Goal: Task Accomplishment & Management: Manage account settings

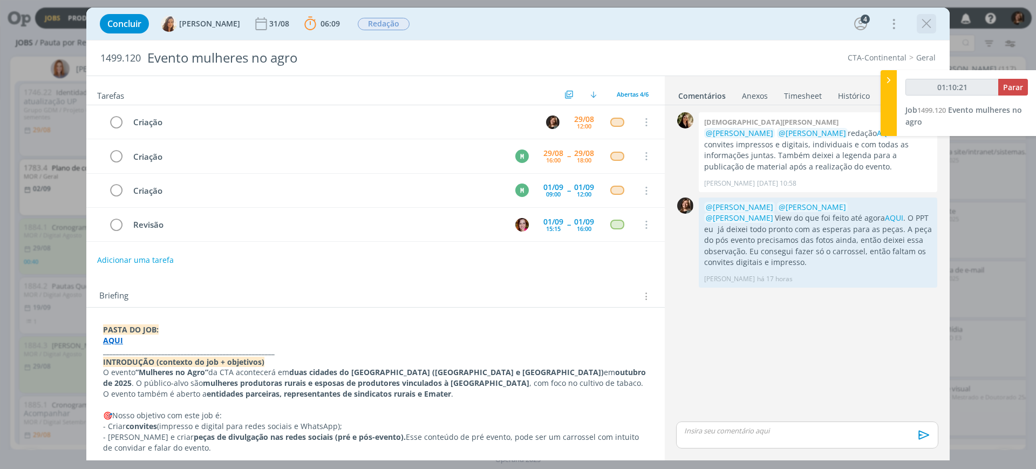
click at [933, 28] on icon "dialog" at bounding box center [927, 24] width 16 height 16
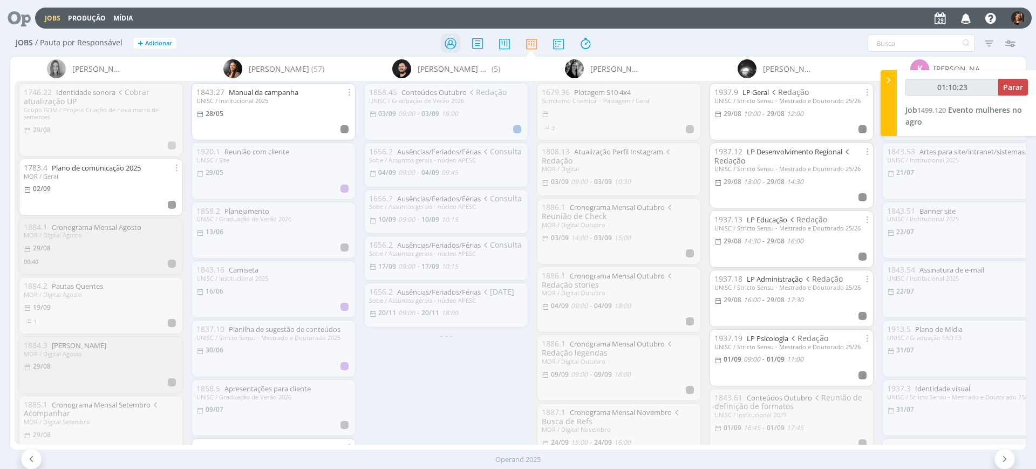
click at [437, 43] on div at bounding box center [518, 42] width 338 height 19
click at [454, 39] on icon at bounding box center [450, 43] width 19 height 21
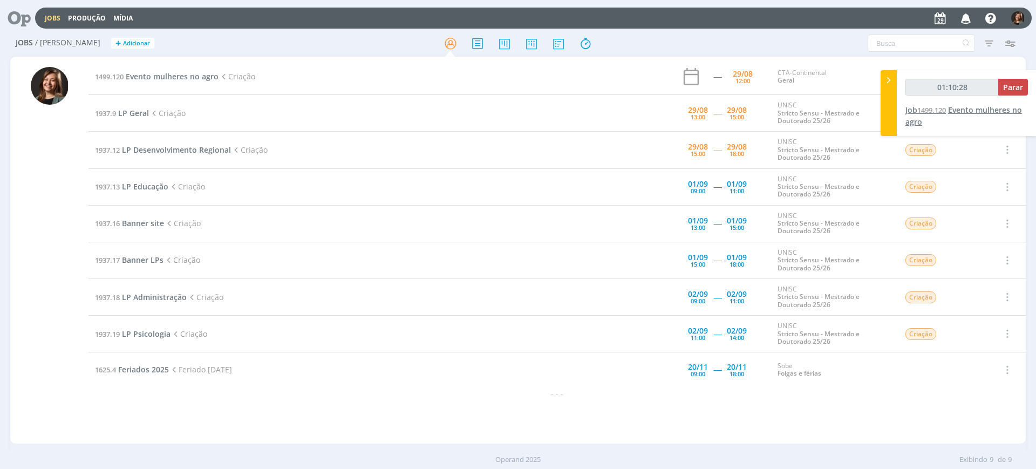
click at [930, 109] on span "1499.120" at bounding box center [932, 110] width 29 height 10
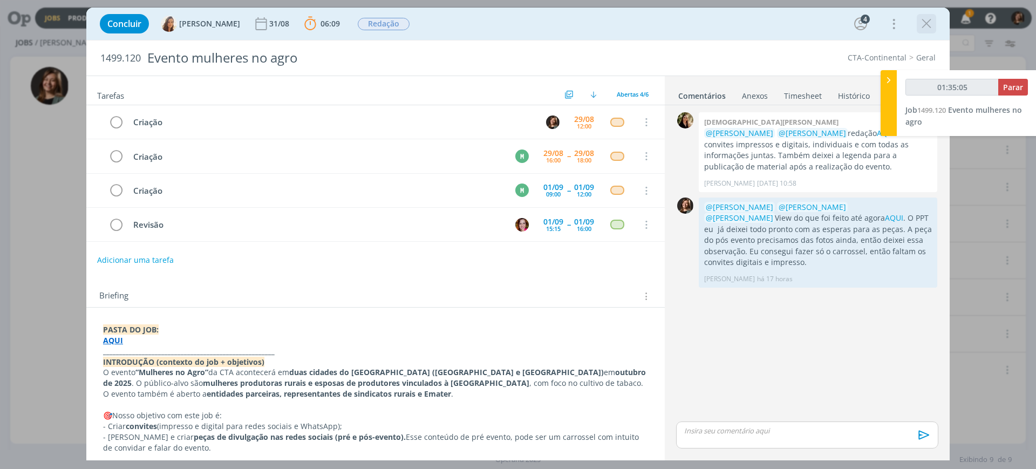
click at [925, 26] on icon "dialog" at bounding box center [927, 24] width 16 height 16
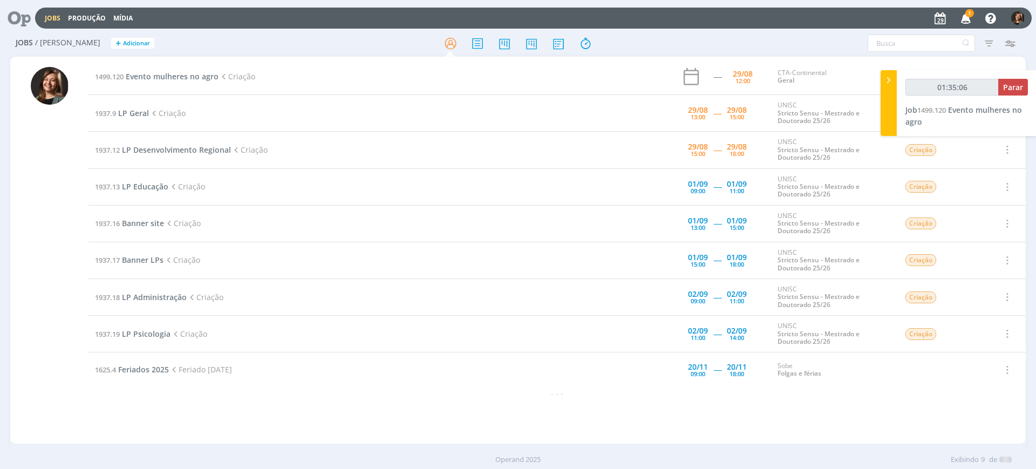
click at [960, 17] on div at bounding box center [518, 234] width 1036 height 469
click at [967, 21] on icon "button" at bounding box center [966, 18] width 19 height 18
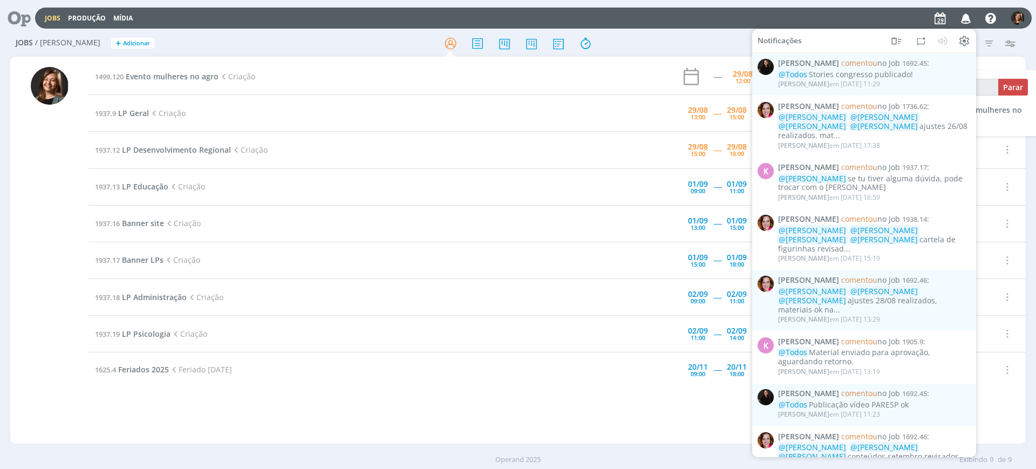
click at [965, 21] on icon "button" at bounding box center [966, 18] width 19 height 18
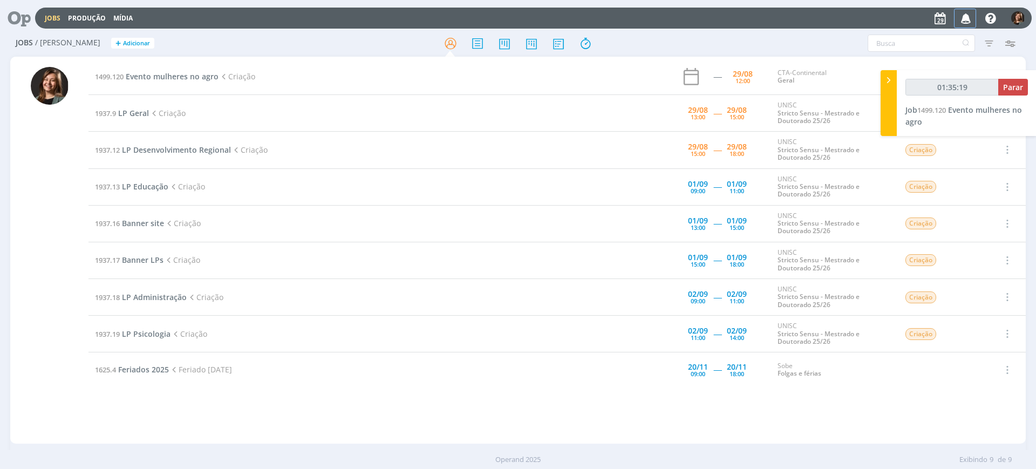
type input "01:35:20"
click at [1005, 86] on button "Parar" at bounding box center [1014, 87] width 30 height 17
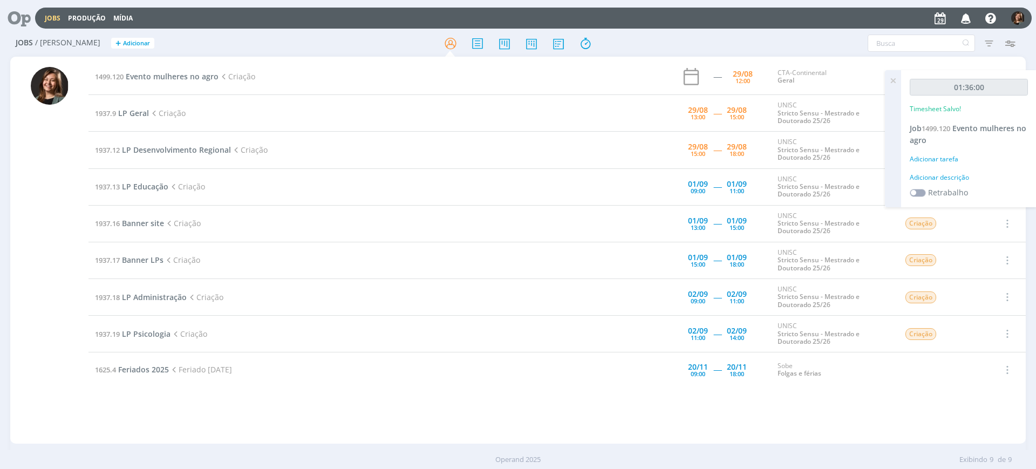
drag, startPoint x: 175, startPoint y: 74, endPoint x: 1032, endPoint y: 181, distance: 863.4
click at [175, 74] on span "Evento mulheres no agro" at bounding box center [172, 76] width 93 height 10
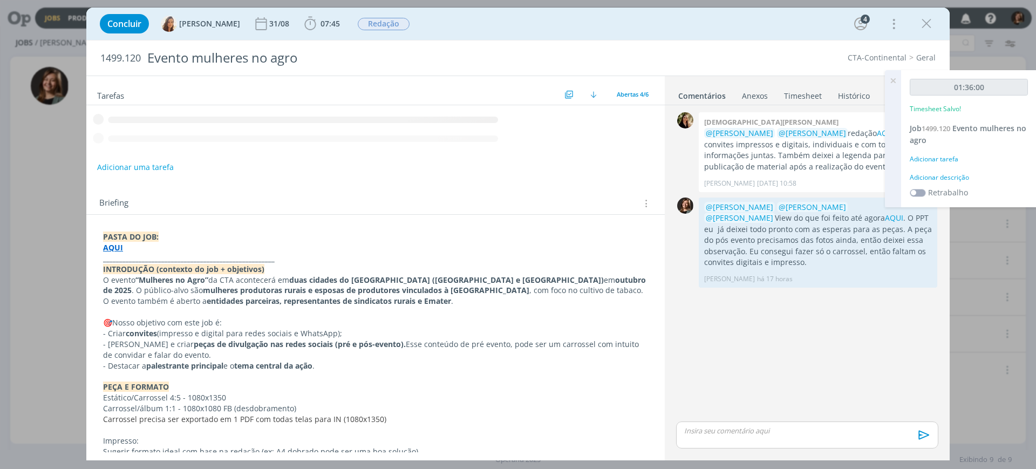
click at [908, 155] on div "01:36:00 Timesheet Salvo! Job 1499.120 Evento mulheres no agro Adicionar tarefa…" at bounding box center [969, 138] width 135 height 137
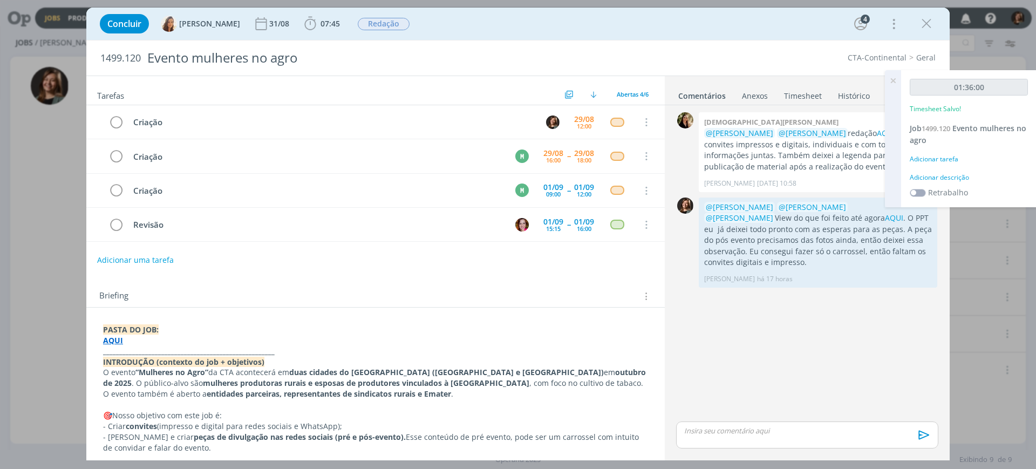
click at [926, 170] on div "01:36:00 Timesheet Salvo! Job 1499.120 Evento mulheres no agro Adicionar tarefa…" at bounding box center [969, 138] width 135 height 137
click at [935, 157] on div "Adicionar tarefa" at bounding box center [969, 159] width 118 height 10
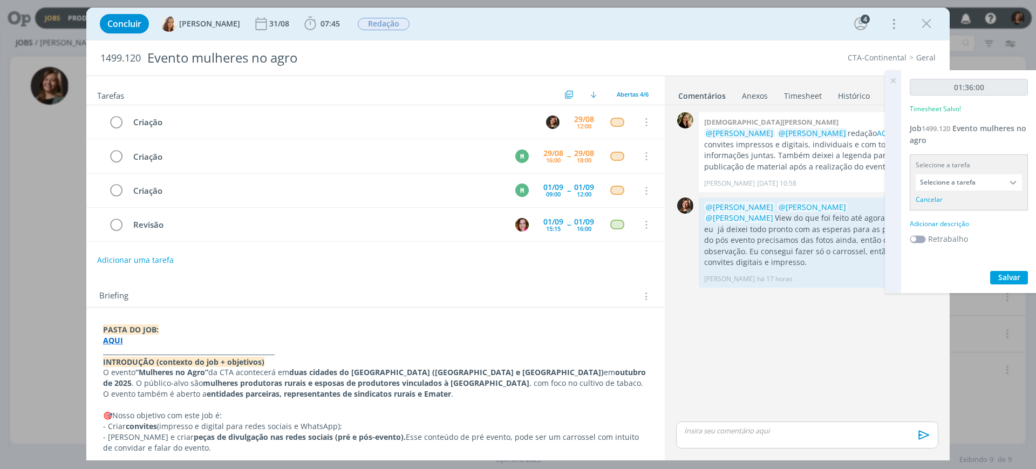
click at [945, 184] on input "Selecione a tarefa" at bounding box center [969, 182] width 106 height 16
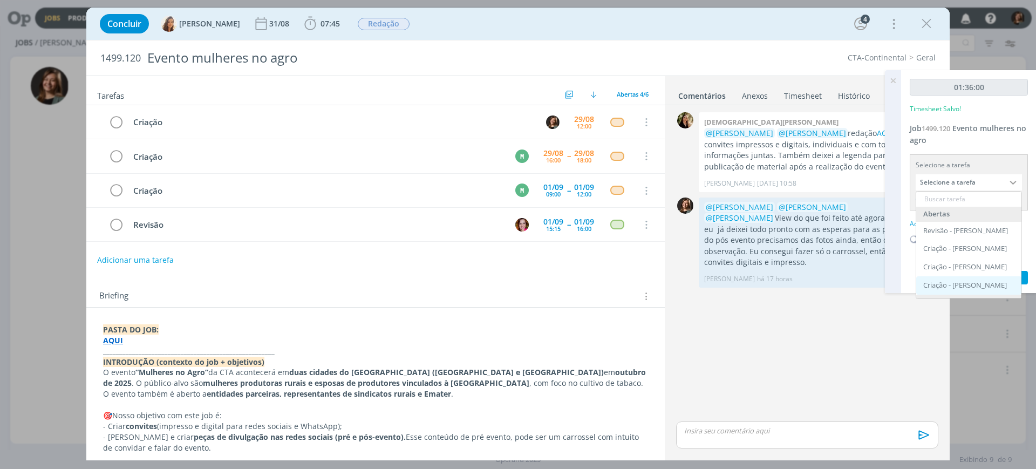
click at [973, 277] on div "Criação - [PERSON_NAME]" at bounding box center [969, 285] width 105 height 18
type input "Criação"
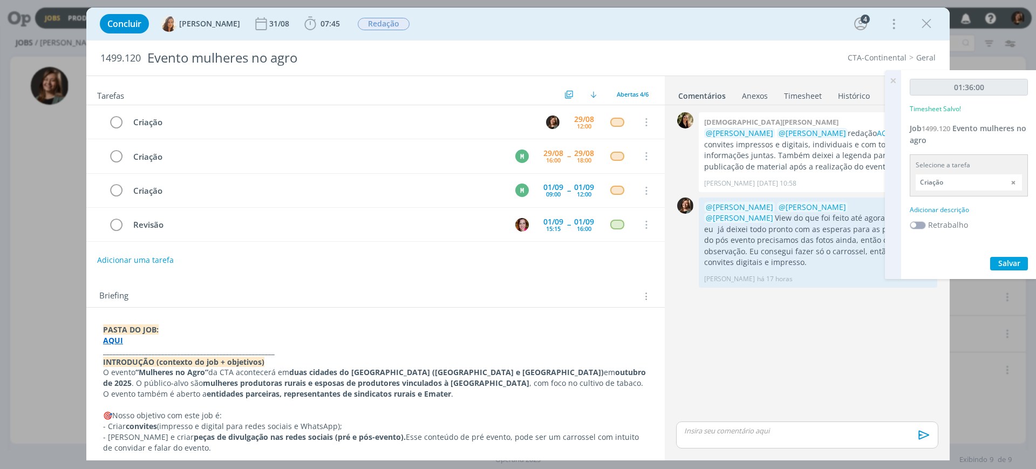
click at [936, 203] on div "01:36:00 Timesheet Salvo! Job 1499.120 Evento mulheres no agro Selecione a tare…" at bounding box center [969, 174] width 135 height 209
click at [943, 209] on div "Adicionar descrição" at bounding box center [969, 210] width 118 height 10
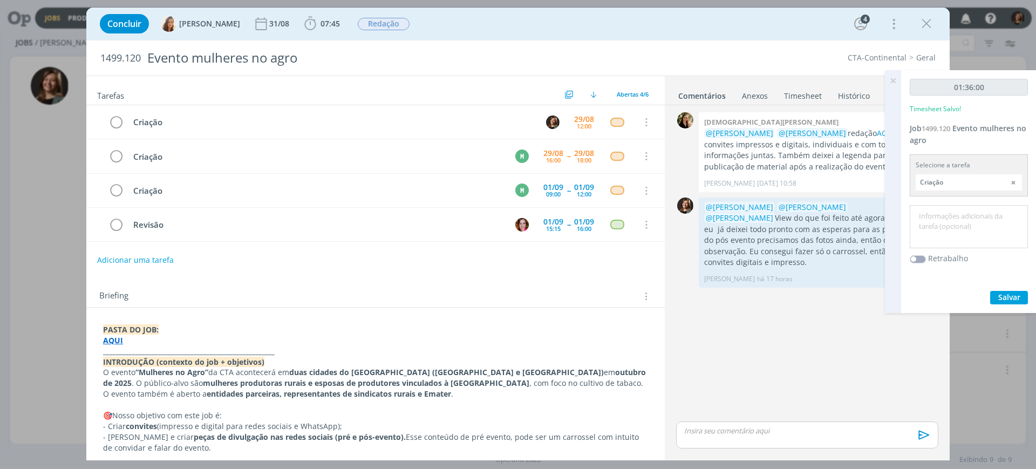
click at [943, 209] on textarea at bounding box center [969, 227] width 113 height 38
type textarea "Criação"
click at [1002, 300] on span "Salvar" at bounding box center [1010, 297] width 22 height 10
click at [889, 85] on icon at bounding box center [893, 80] width 19 height 21
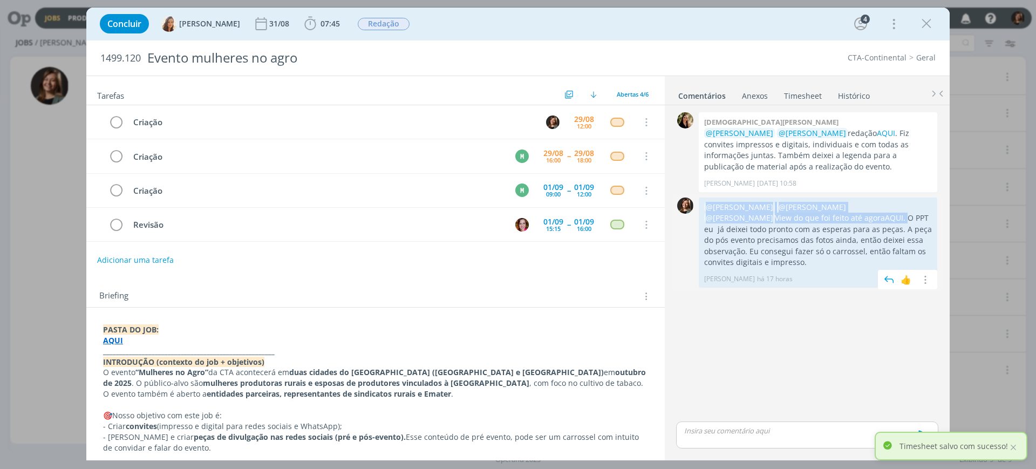
drag, startPoint x: 790, startPoint y: 214, endPoint x: 706, endPoint y: 206, distance: 85.2
click at [706, 206] on p "@[PERSON_NAME] @[PERSON_NAME] @[PERSON_NAME] View do que foi feito até agora AQ…" at bounding box center [818, 235] width 228 height 66
copy p "@[PERSON_NAME] @[PERSON_NAME] @[PERSON_NAME] View do que foi feito até agora AQ…"
click at [744, 411] on div "0 [PERSON_NAME] @[PERSON_NAME] @[PERSON_NAME] redação AQUI . Fiz convites impre…" at bounding box center [807, 264] width 271 height 309
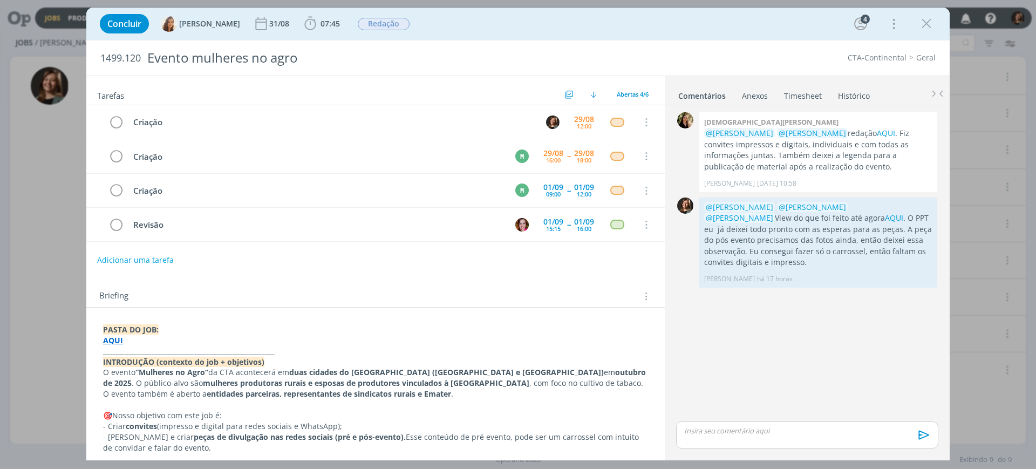
click at [751, 432] on p "dialog" at bounding box center [807, 431] width 245 height 10
drag, startPoint x: 871, startPoint y: 406, endPoint x: 716, endPoint y: 419, distance: 155.5
click at [716, 419] on p "﻿ @ [PERSON_NAME] ﻿ ﻿ @ [PERSON_NAME] ﻿ ﻿ @ [PERSON_NAME] ﻿ View do que foi fei…" at bounding box center [807, 414] width 245 height 20
click at [913, 440] on button "dialog" at bounding box center [923, 438] width 22 height 13
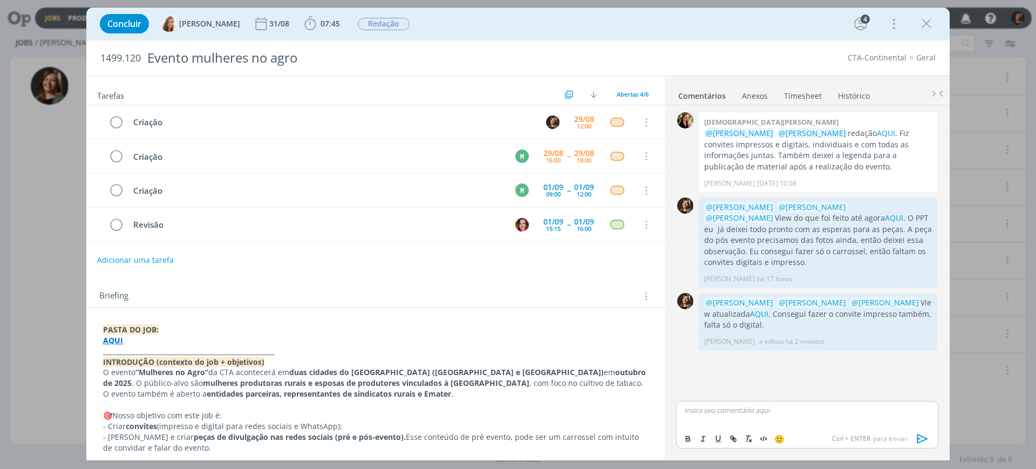
click at [919, 436] on icon "dialog" at bounding box center [923, 439] width 16 height 16
drag, startPoint x: 789, startPoint y: 397, endPoint x: 742, endPoint y: 419, distance: 51.7
click at [789, 398] on div "0 [PERSON_NAME] @[PERSON_NAME] @[PERSON_NAME] redação AQUI . Fiz convites impre…" at bounding box center [807, 281] width 271 height 353
click at [933, 17] on icon "dialog" at bounding box center [927, 24] width 16 height 16
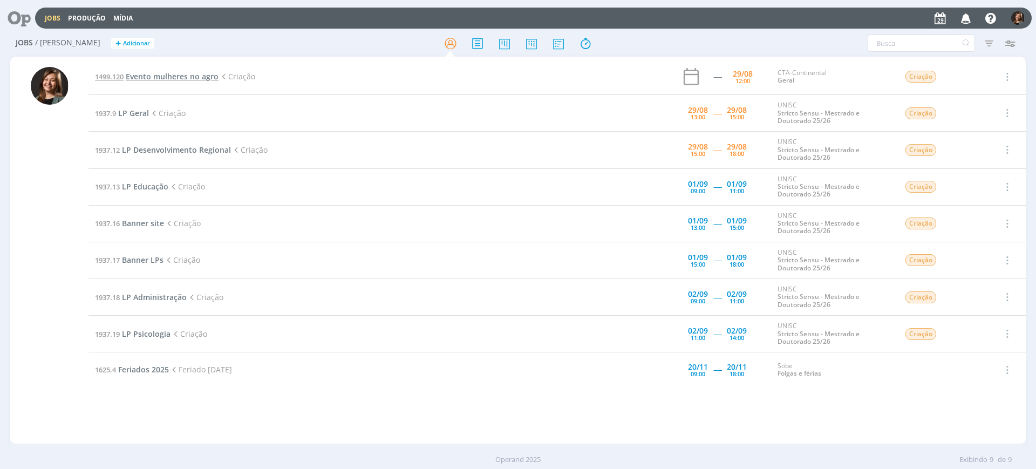
click at [163, 74] on span "Evento mulheres no agro" at bounding box center [172, 76] width 93 height 10
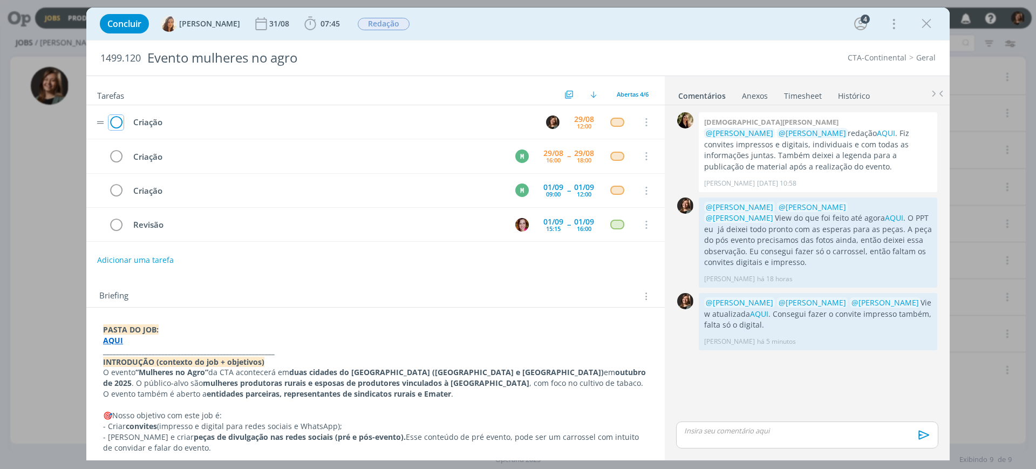
click at [113, 121] on icon "dialog" at bounding box center [116, 122] width 15 height 16
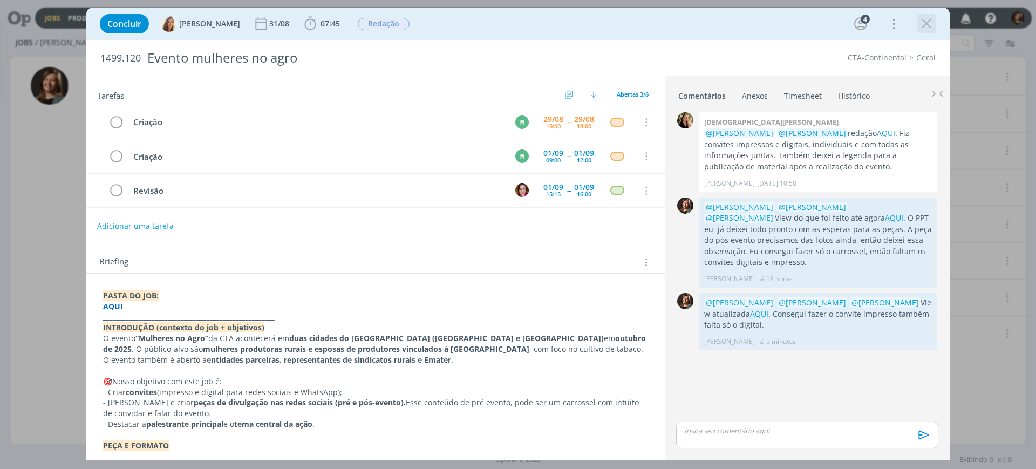
click at [919, 27] on button "dialog" at bounding box center [927, 24] width 16 height 16
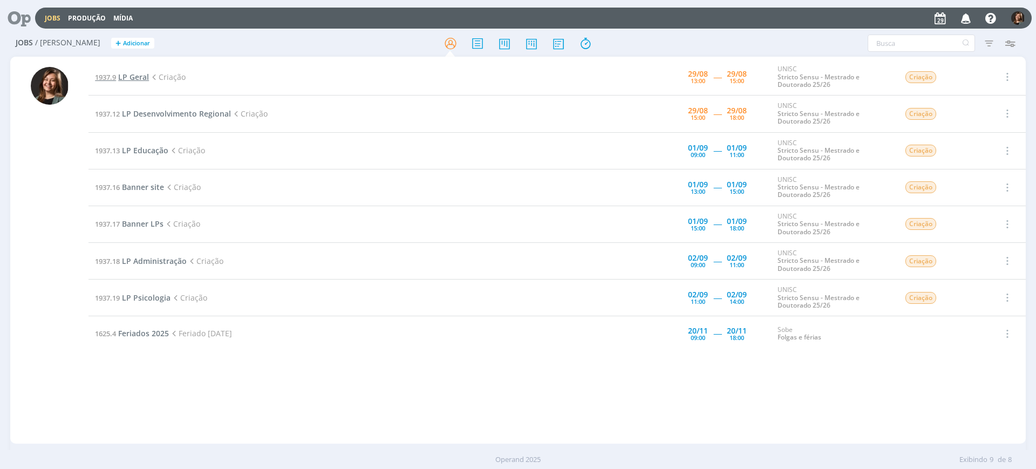
drag, startPoint x: 94, startPoint y: 69, endPoint x: 118, endPoint y: 80, distance: 25.8
click at [114, 80] on td "1937.9 LP Geral Criação" at bounding box center [344, 77] width 510 height 37
click at [126, 80] on span "LP Geral" at bounding box center [133, 77] width 31 height 10
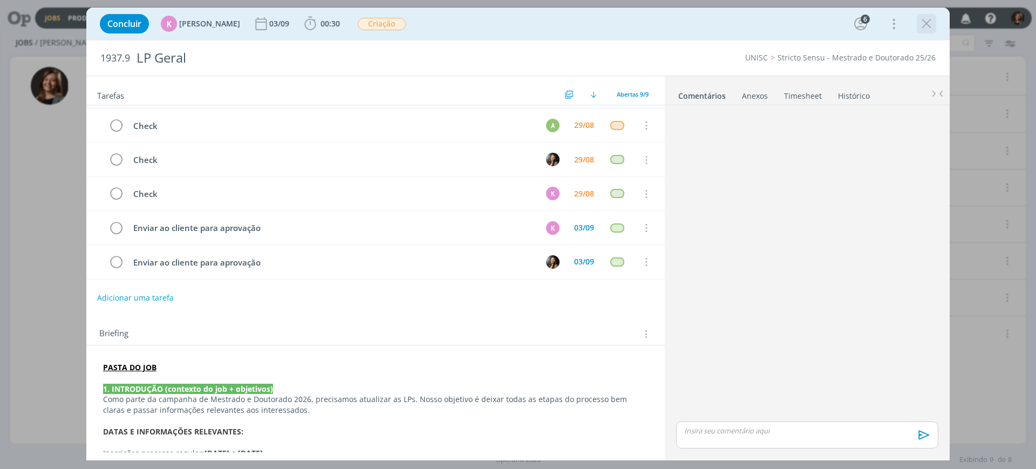
click at [930, 28] on icon "dialog" at bounding box center [927, 24] width 16 height 16
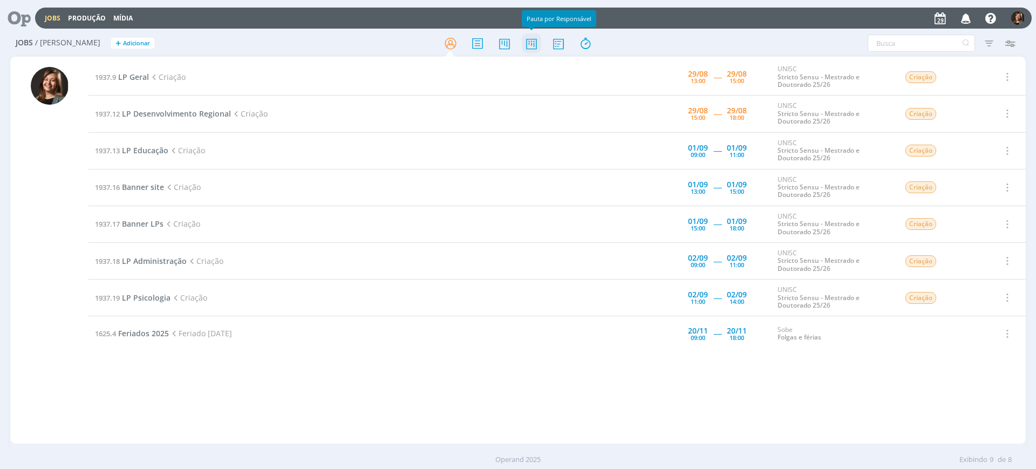
click at [527, 42] on icon at bounding box center [531, 43] width 19 height 21
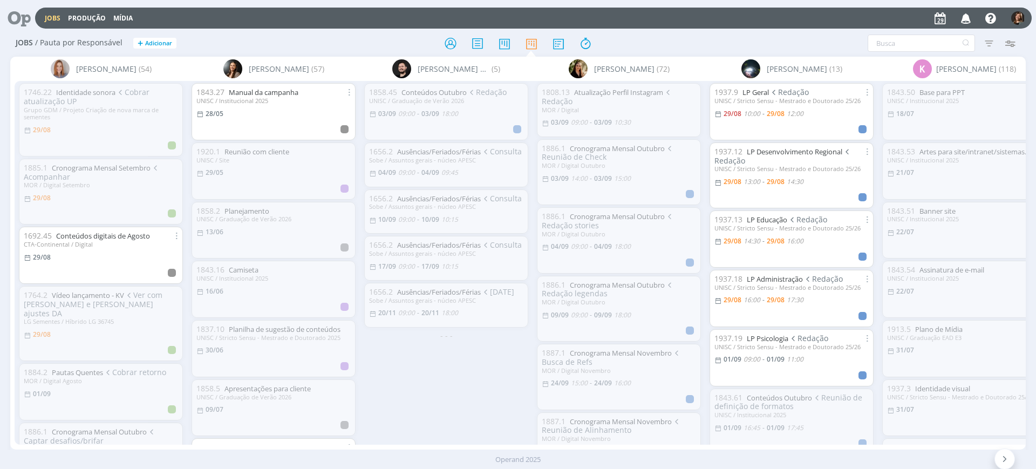
click at [466, 31] on div "Jobs / Pauta por Responsável + Adicionar Filtrar Filtrar [GEOGRAPHIC_DATA] Tipo…" at bounding box center [518, 43] width 1016 height 27
click at [444, 42] on icon at bounding box center [450, 43] width 19 height 21
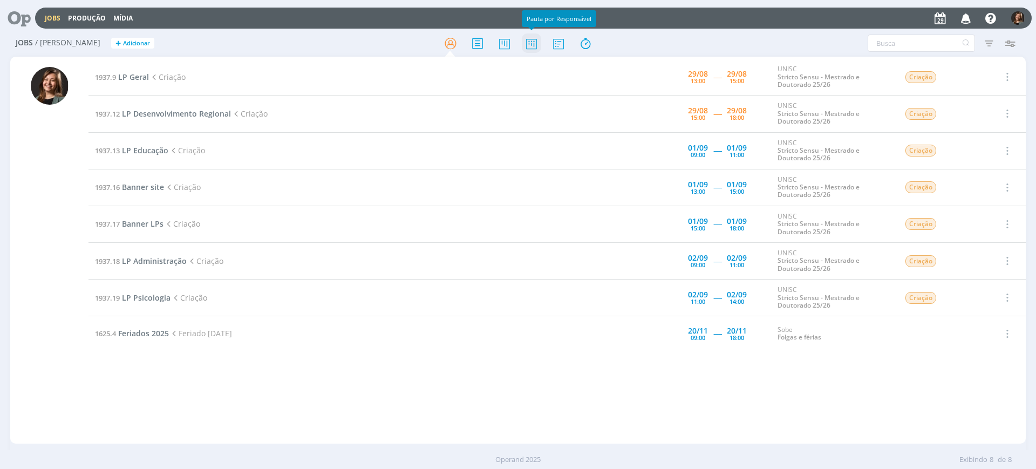
click at [536, 43] on icon at bounding box center [531, 43] width 19 height 21
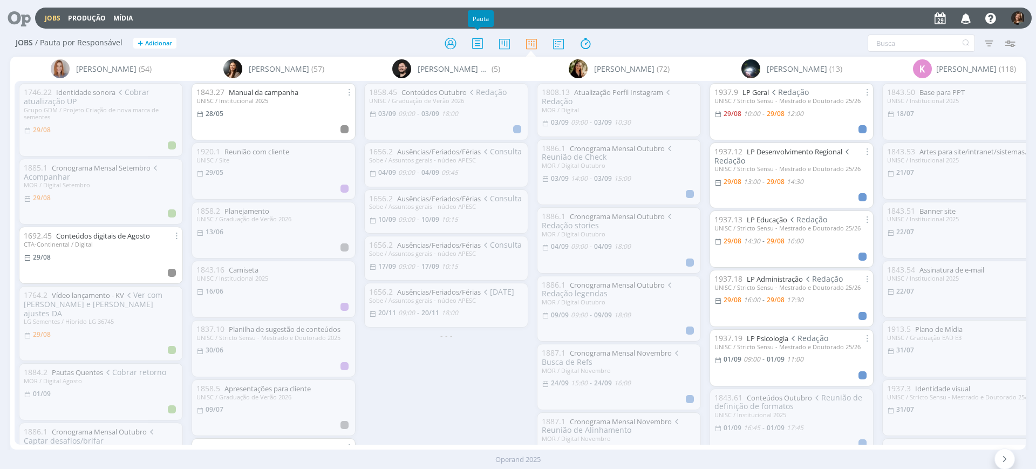
click at [463, 45] on div at bounding box center [518, 42] width 338 height 19
click at [455, 43] on icon at bounding box center [450, 43] width 19 height 21
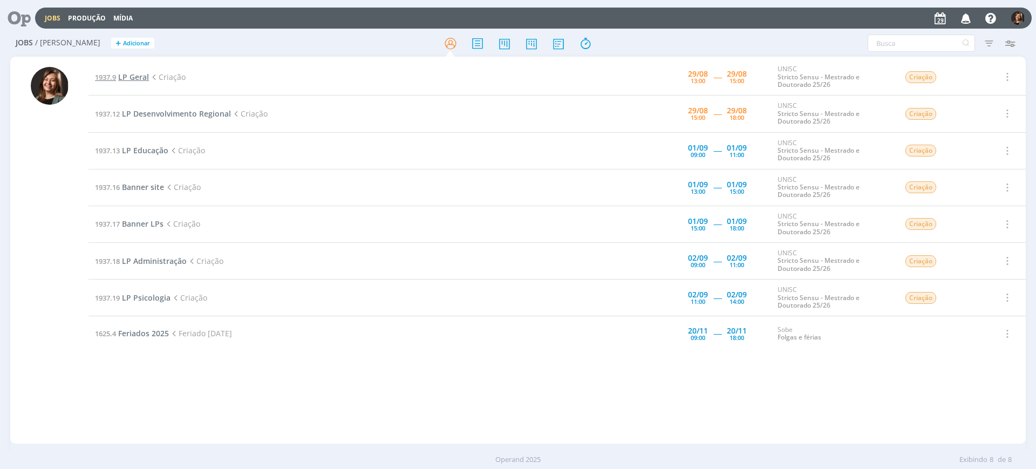
click at [134, 77] on span "LP Geral" at bounding box center [133, 77] width 31 height 10
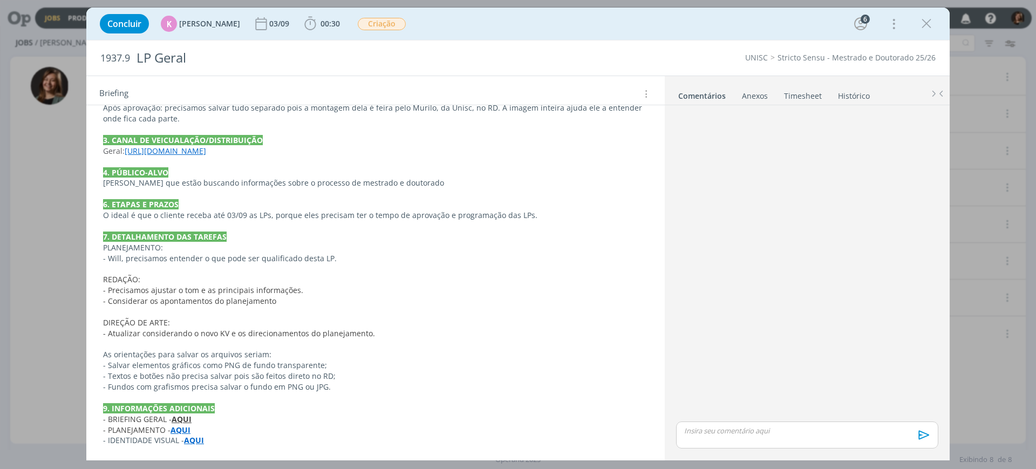
scroll to position [476, 0]
click at [182, 441] on p "- IDENTIDADE VISUAL - AQUI" at bounding box center [375, 438] width 545 height 11
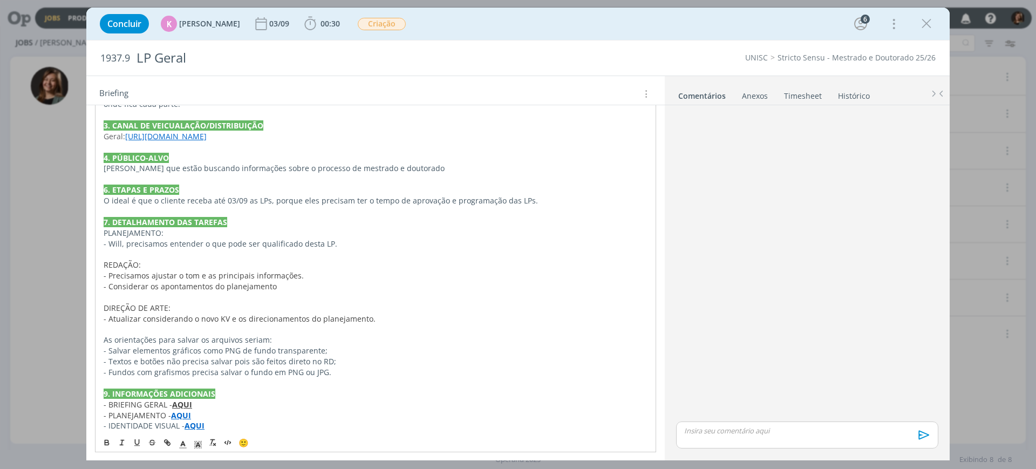
scroll to position [497, 0]
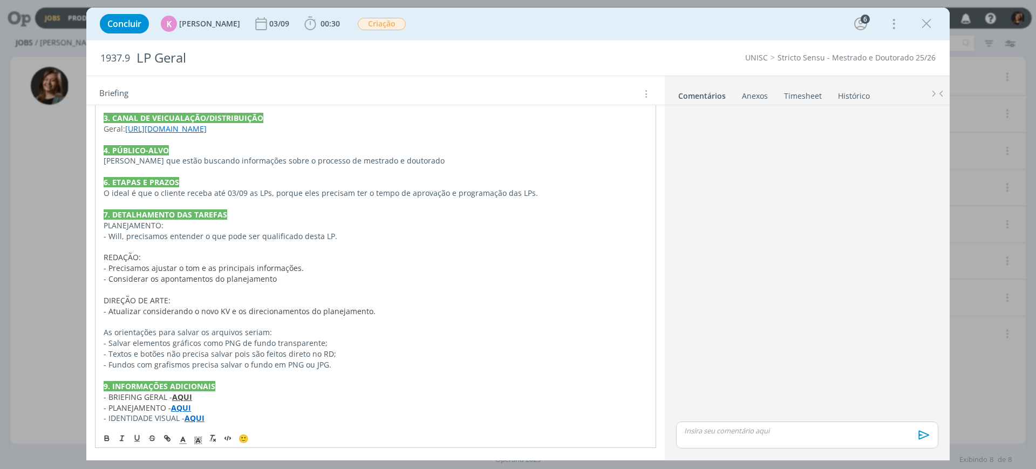
click at [198, 422] on strong "AQUI" at bounding box center [195, 418] width 20 height 10
click at [205, 402] on link "[URL][DOMAIN_NAME]" at bounding box center [174, 397] width 82 height 14
click at [797, 339] on div "dialog" at bounding box center [807, 264] width 271 height 309
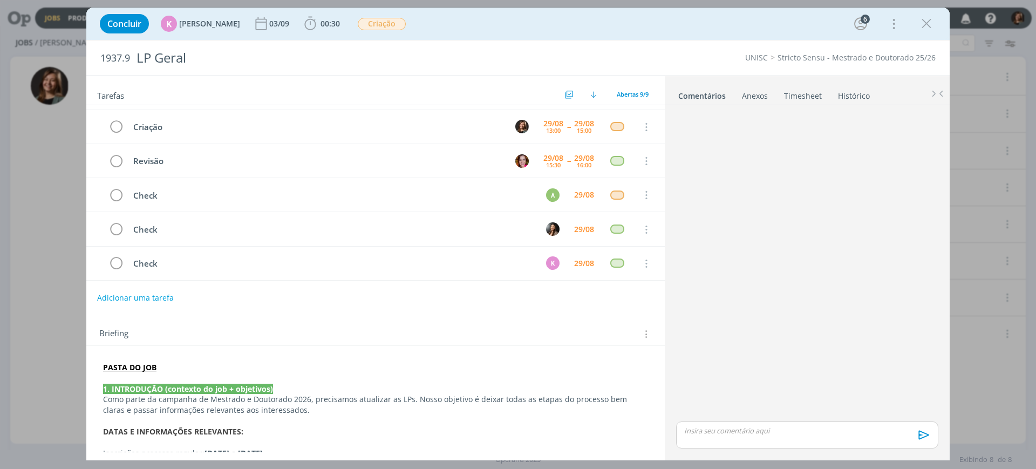
scroll to position [0, 0]
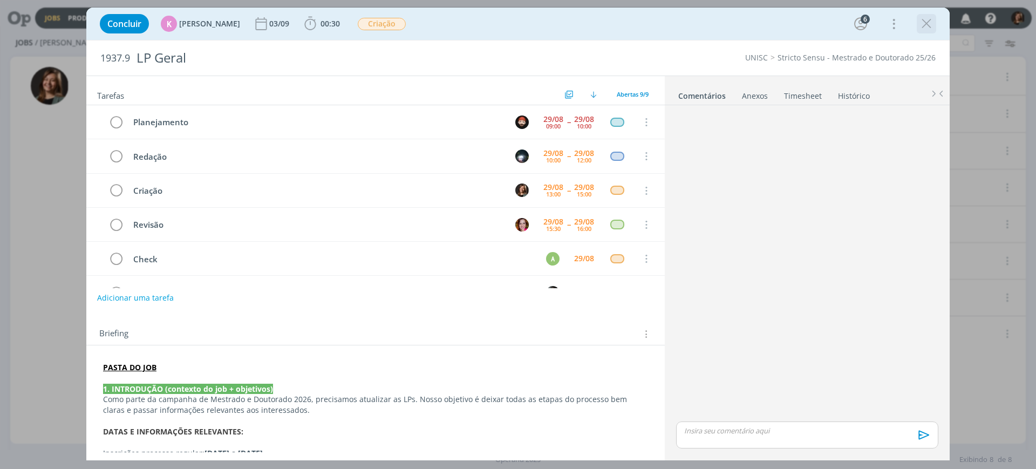
click at [923, 23] on icon "dialog" at bounding box center [927, 24] width 16 height 16
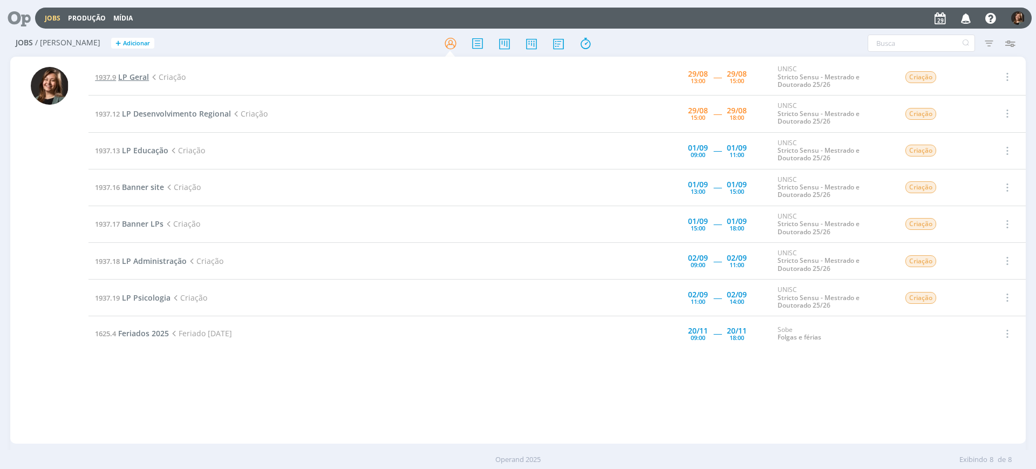
click at [138, 80] on span "LP Geral" at bounding box center [133, 77] width 31 height 10
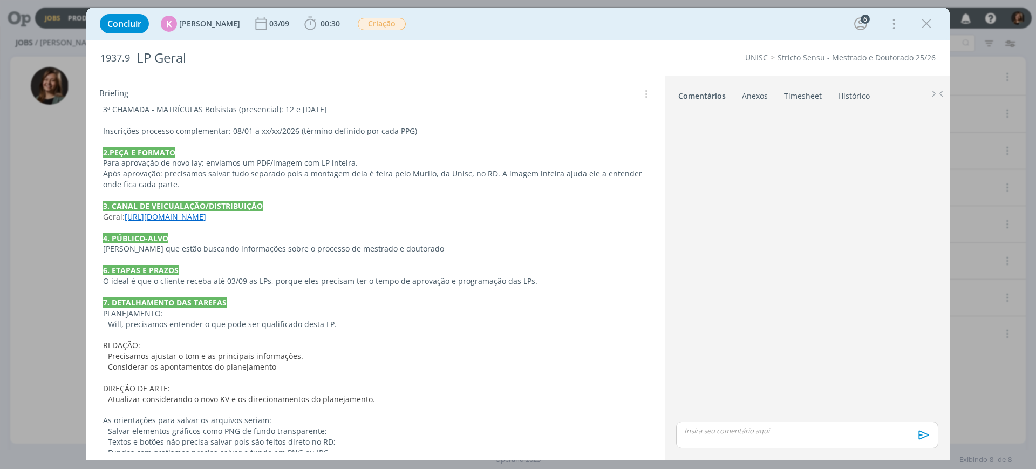
scroll to position [476, 0]
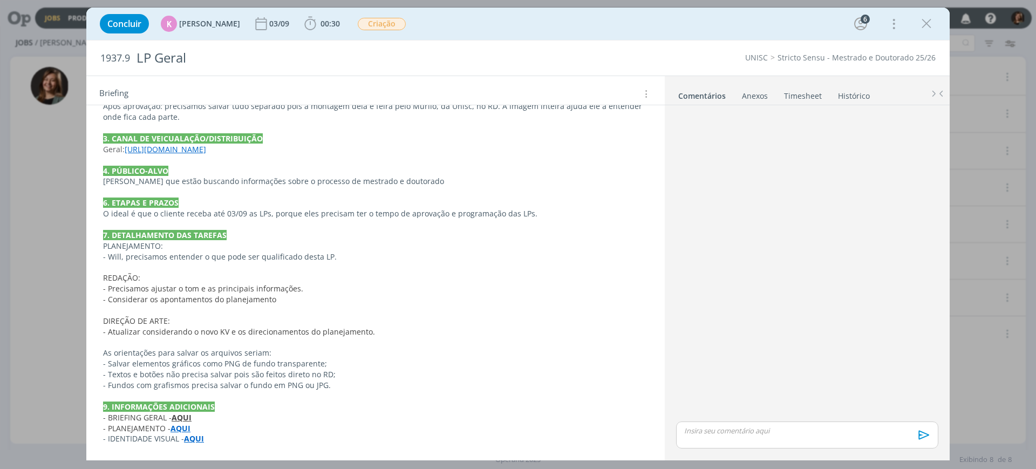
click at [182, 439] on p "- IDENTIDADE VISUAL - AQUI" at bounding box center [375, 438] width 545 height 11
click at [276, 364] on p "- Salvar elementos gráficos como PNG de fundo transparente;" at bounding box center [376, 364] width 544 height 11
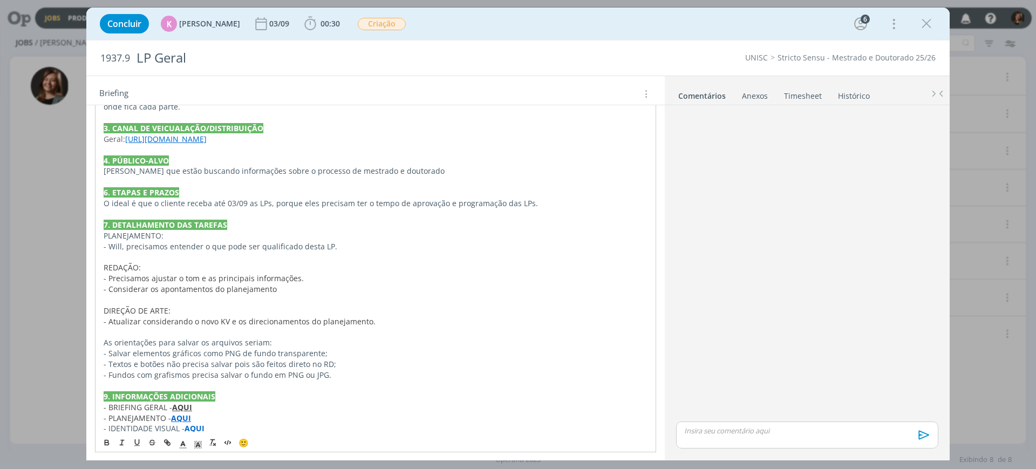
scroll to position [497, 0]
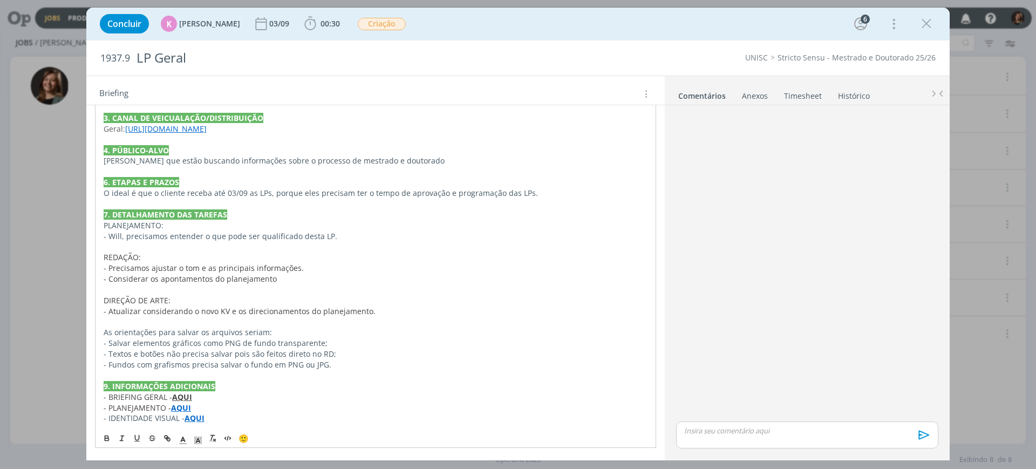
click at [208, 401] on p "- BRIEFING GERAL - AQUI" at bounding box center [376, 397] width 544 height 11
click at [200, 416] on strong "AQUI" at bounding box center [195, 418] width 20 height 10
click at [193, 396] on link "[URL][DOMAIN_NAME]" at bounding box center [174, 397] width 82 height 14
click at [936, 14] on div "Concluir K [PERSON_NAME] [DATE] 00:30 Iniciar Apontar Data * [DATE] Horas * 00:…" at bounding box center [518, 24] width 848 height 26
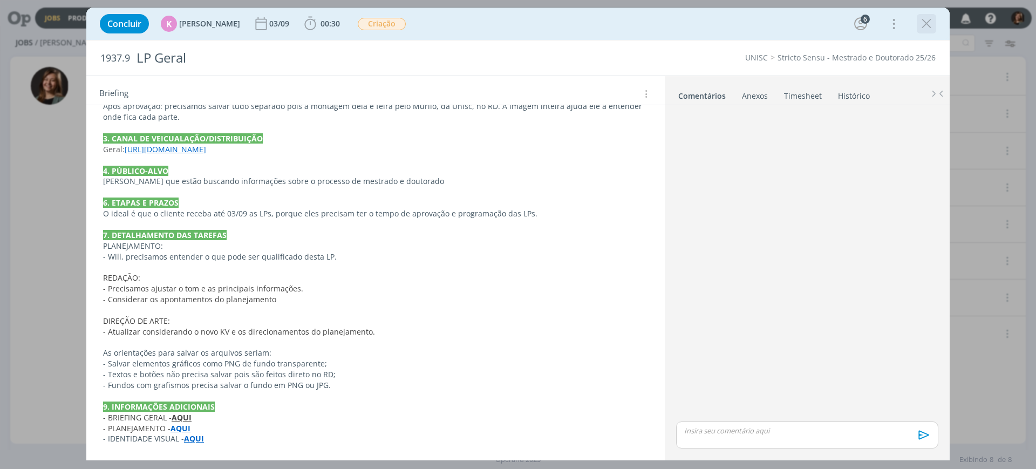
click at [936, 15] on div "dialog" at bounding box center [926, 23] width 19 height 19
click at [927, 21] on icon "dialog" at bounding box center [927, 24] width 16 height 16
